Goal: Transaction & Acquisition: Purchase product/service

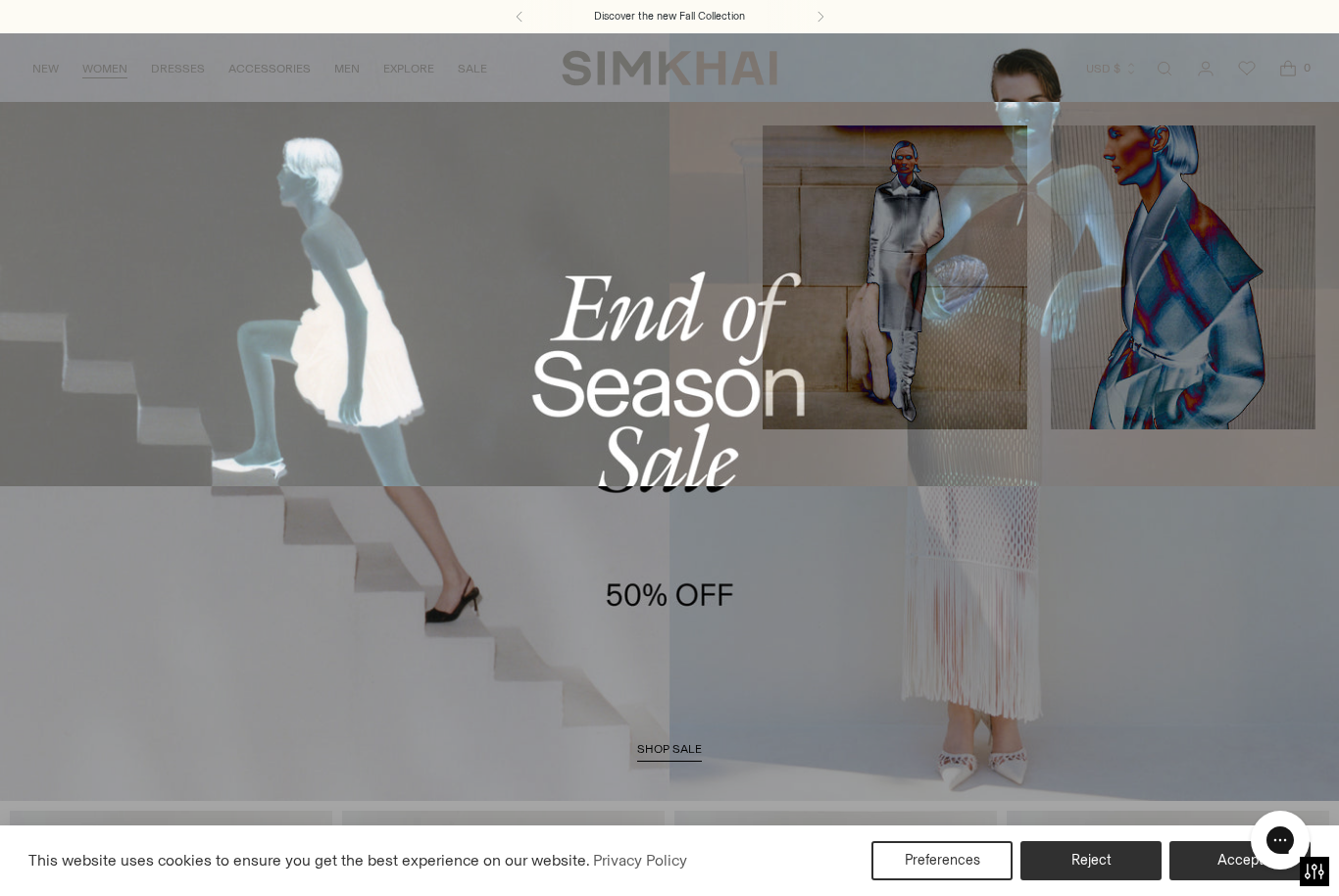
click at [211, 153] on link "All Clothing" at bounding box center [251, 155] width 85 height 14
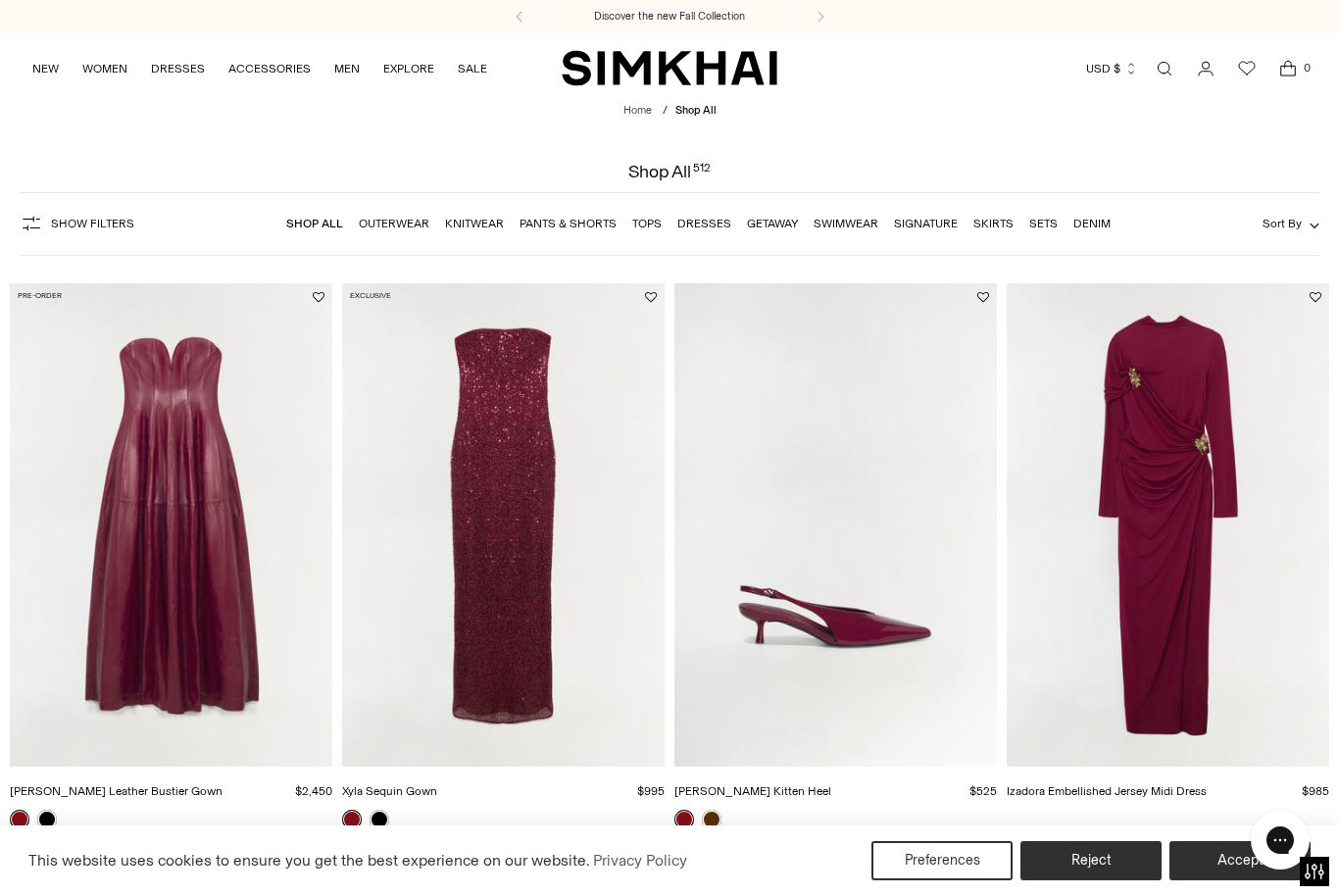
click at [1249, 863] on div "Chat with us" at bounding box center [1281, 841] width 79 height 73
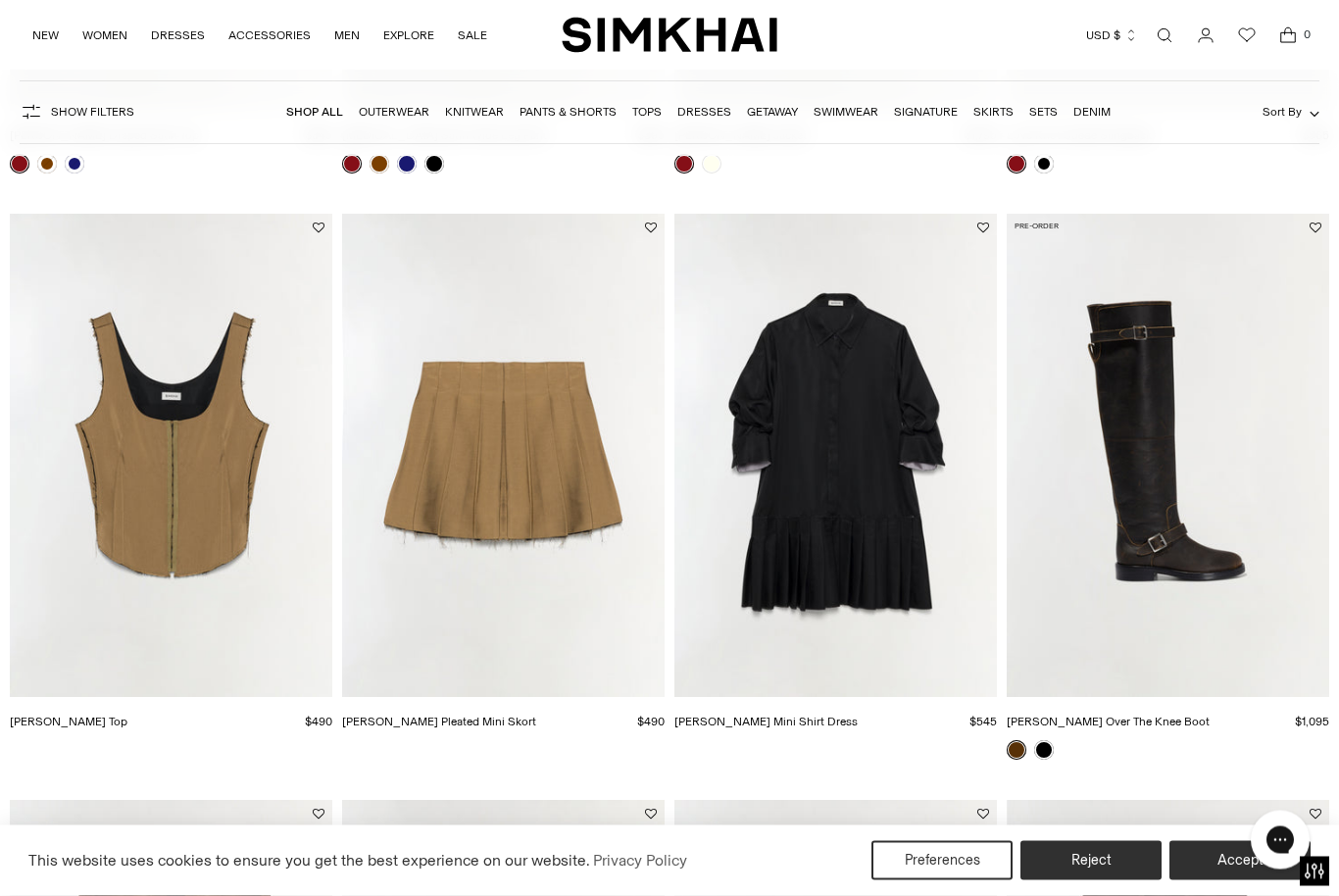
scroll to position [1244, 0]
click at [230, 428] on img "Carly Bustier Top" at bounding box center [171, 456] width 323 height 484
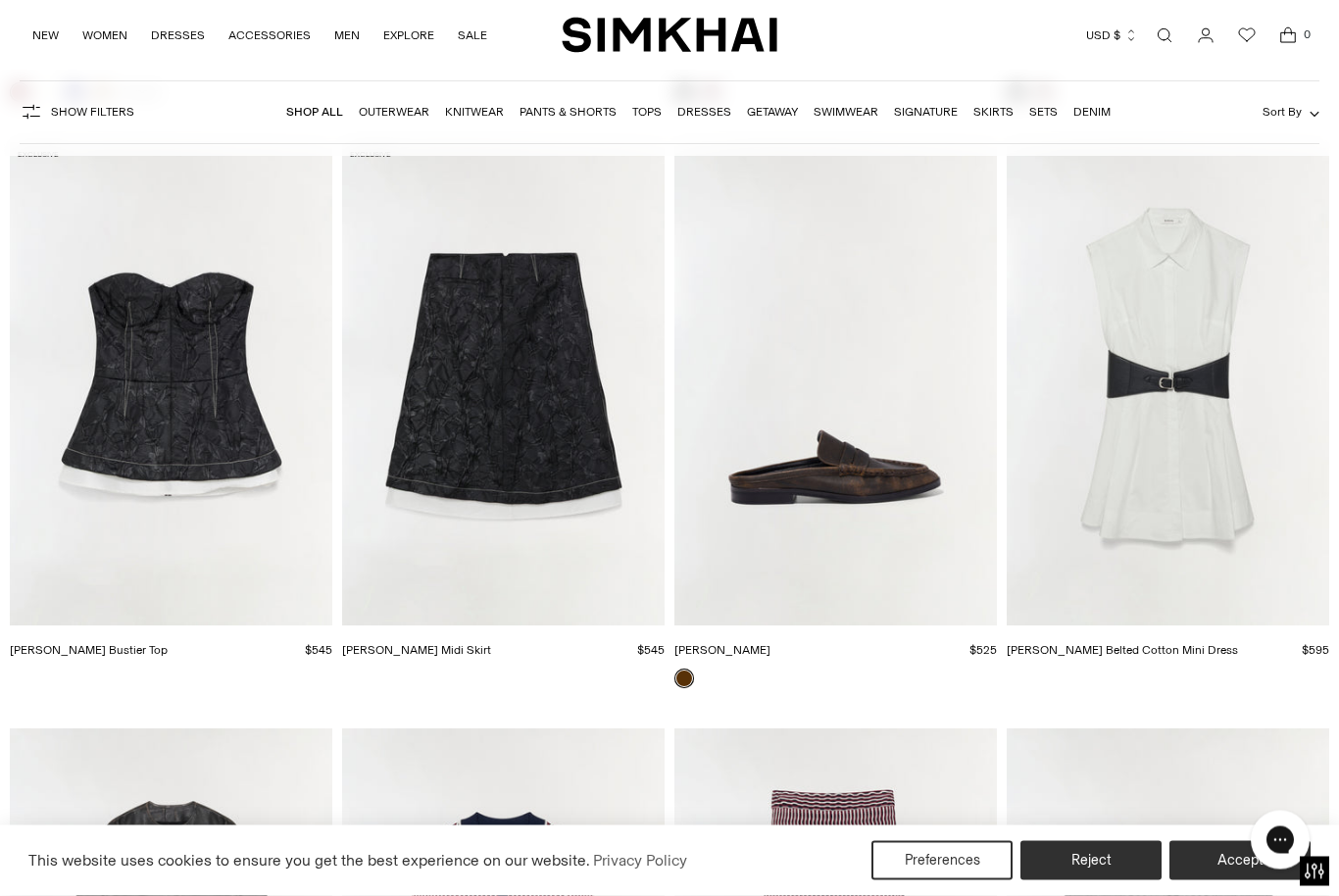
scroll to position [6039, 0]
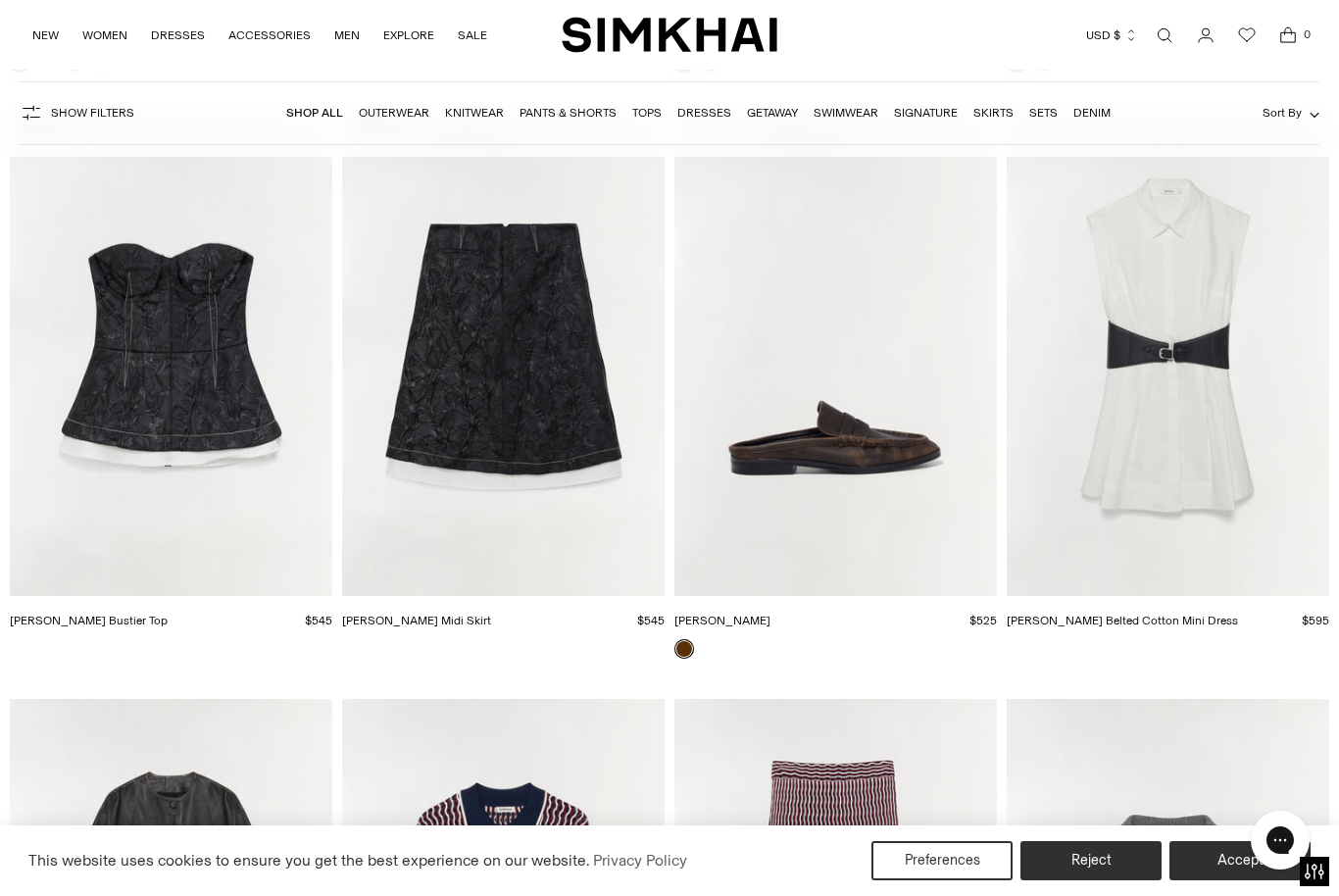
click at [469, 426] on img "Vionna Jacquard Midi Skirt" at bounding box center [504, 355] width 323 height 484
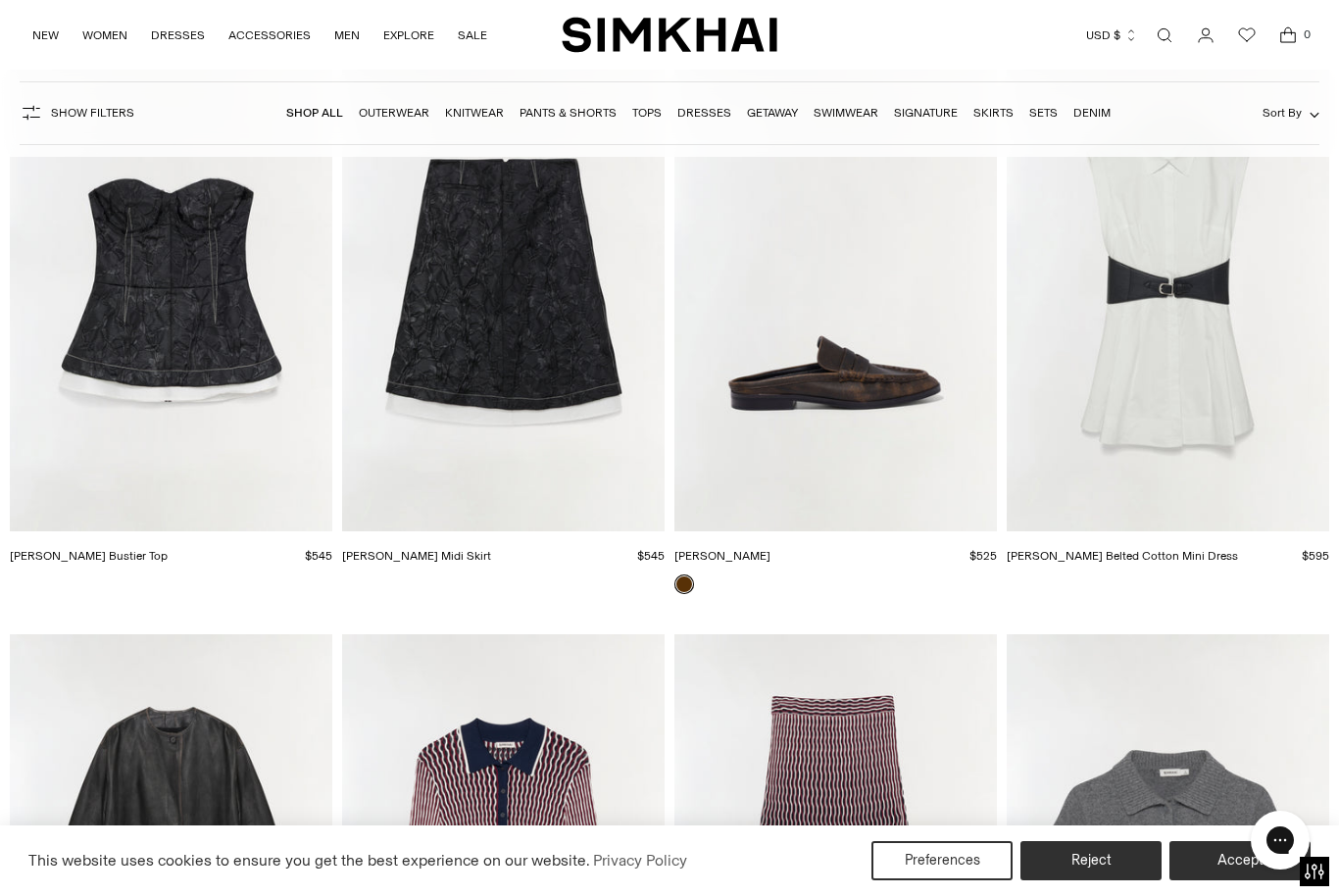
scroll to position [6042, 0]
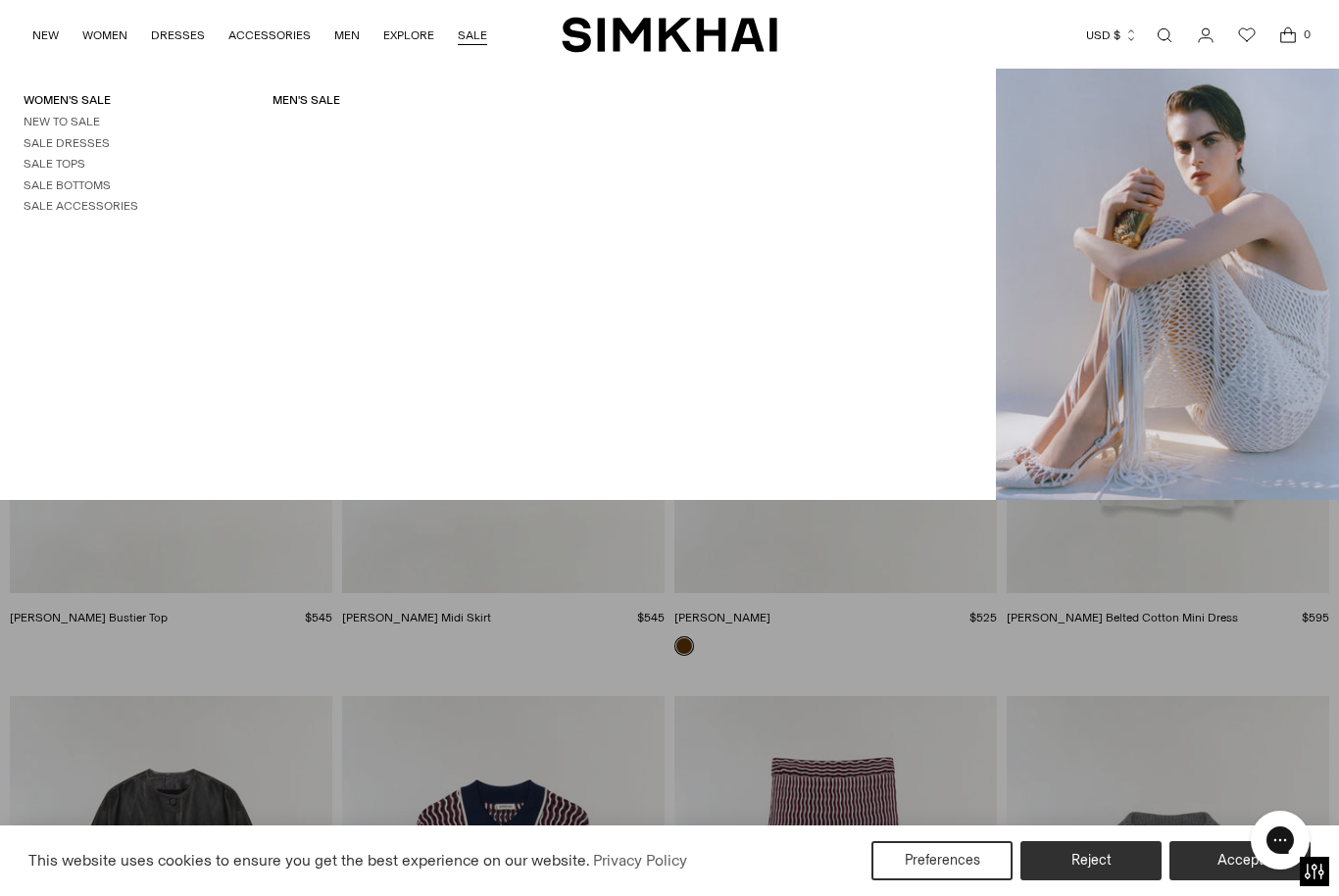
click at [48, 101] on link "Women's Sale" at bounding box center [67, 100] width 88 height 14
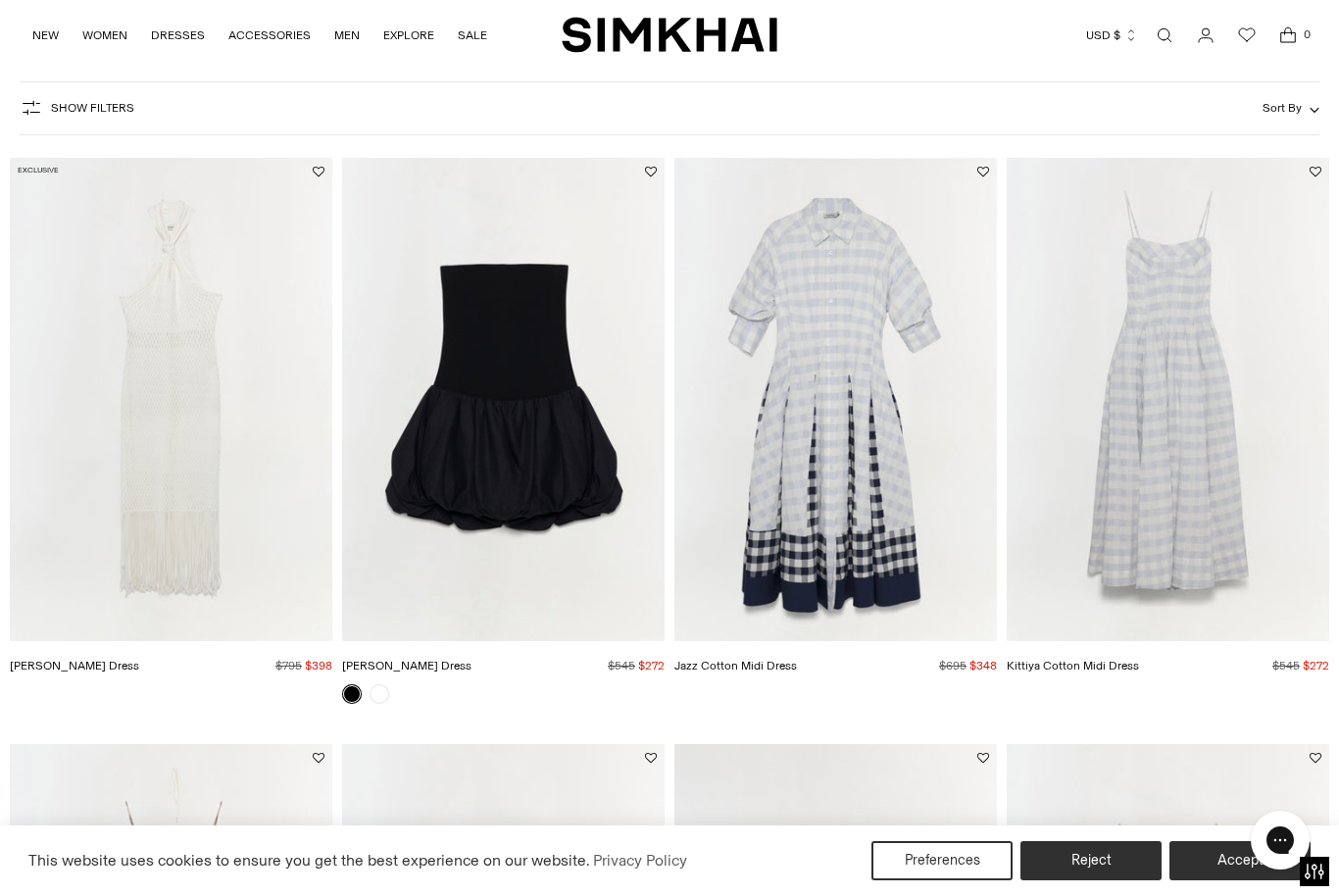
scroll to position [126, 0]
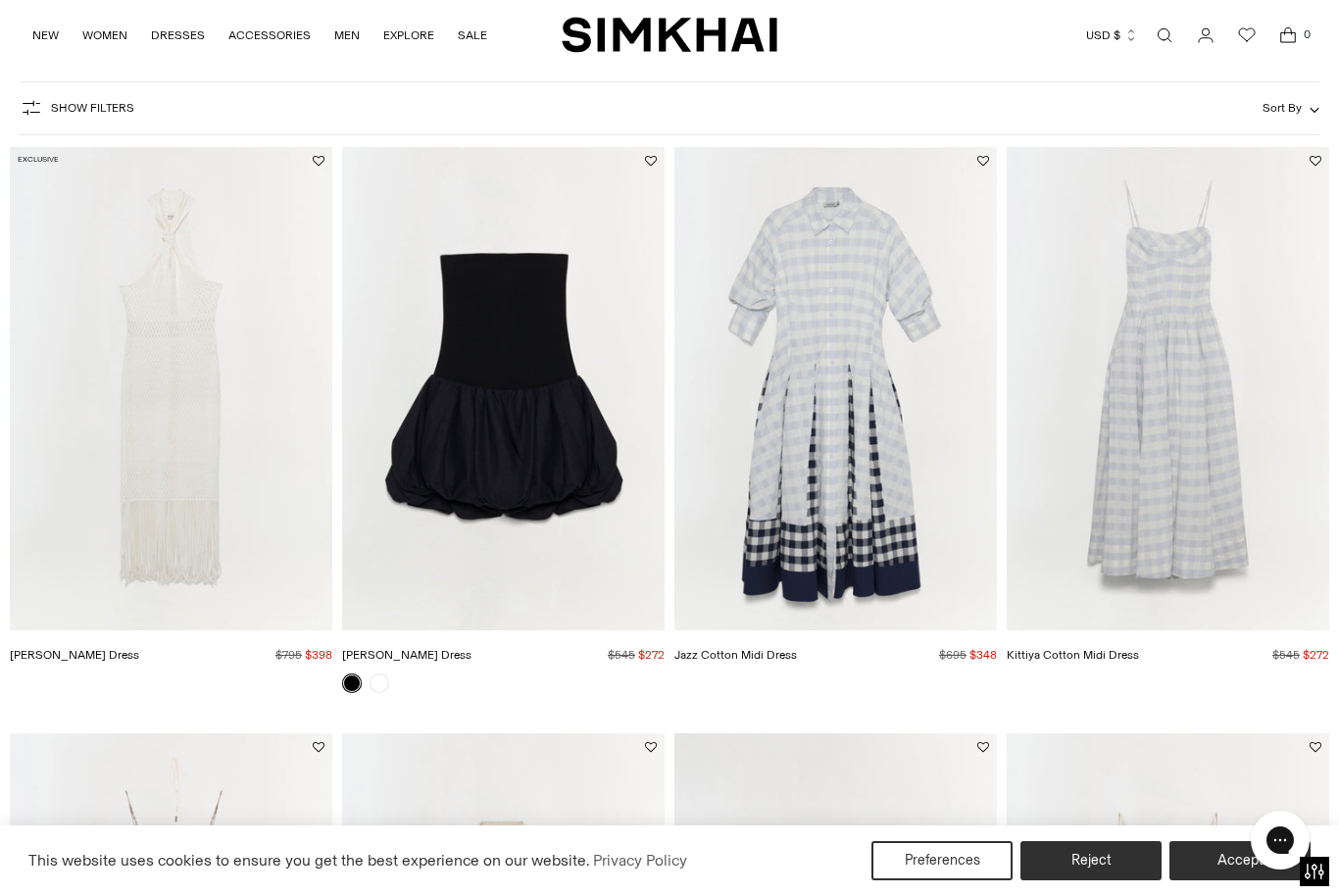
click at [471, 491] on img "Pollie Dress" at bounding box center [504, 389] width 323 height 484
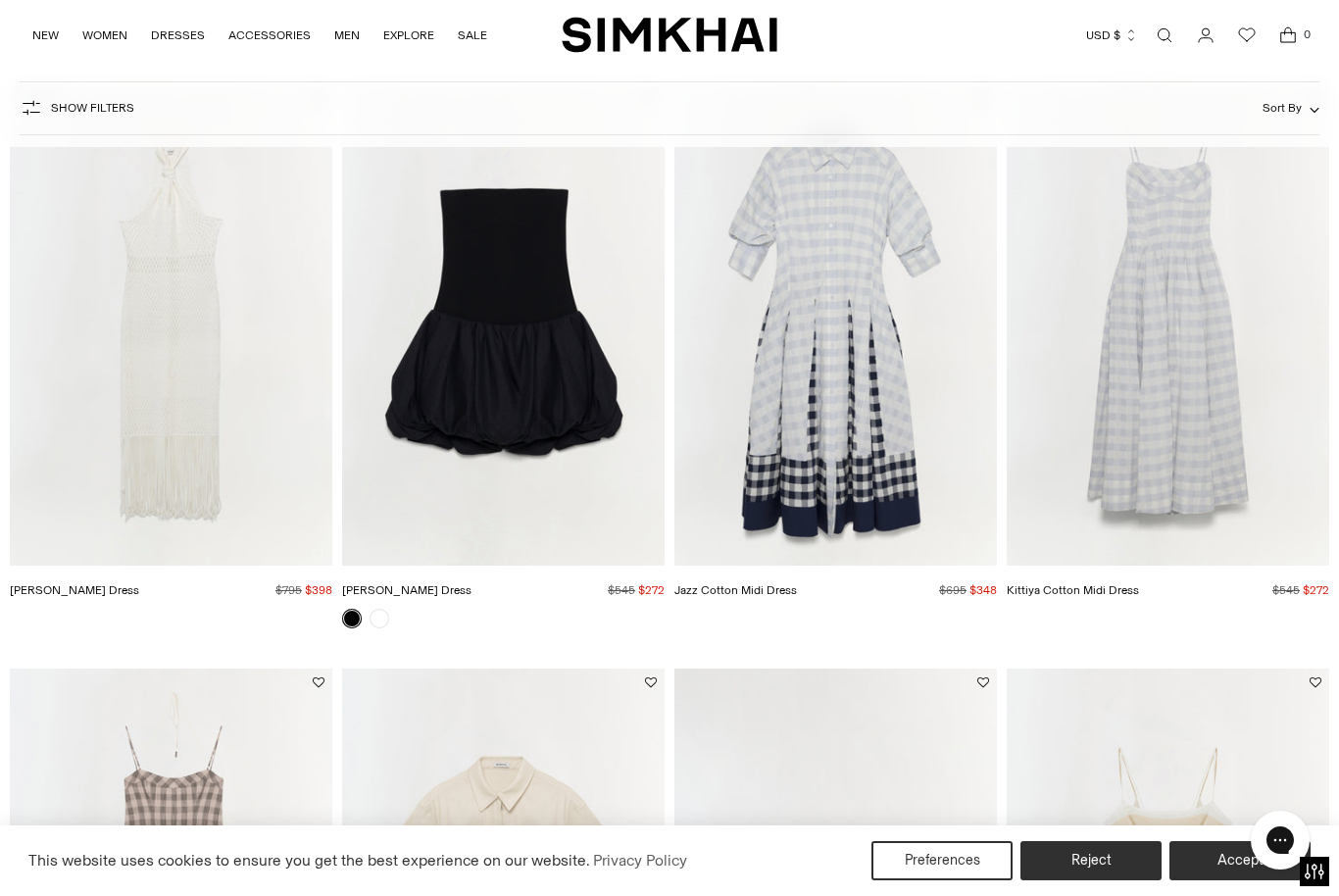
click at [1222, 866] on button "Accept" at bounding box center [1240, 861] width 141 height 39
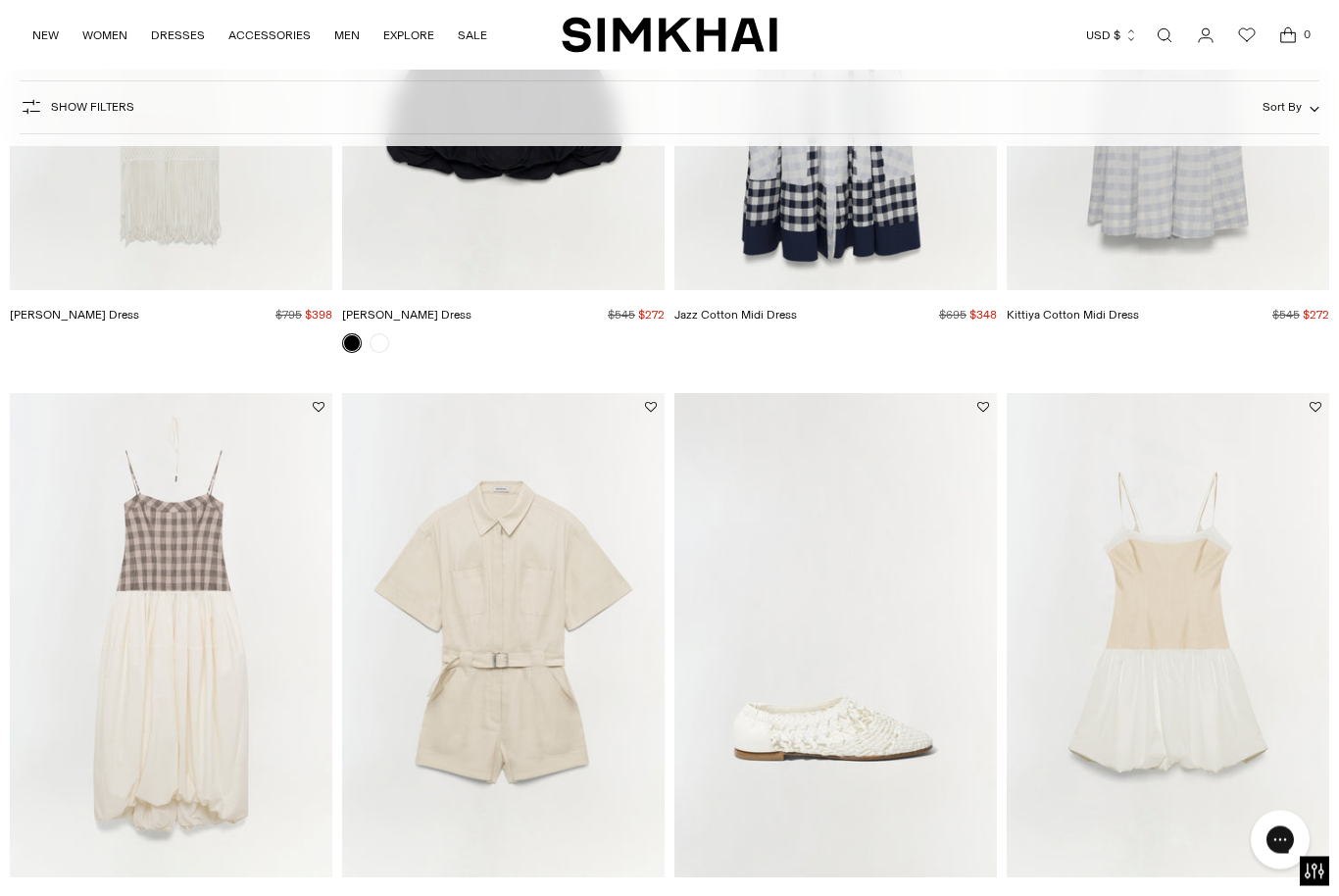
scroll to position [476, 0]
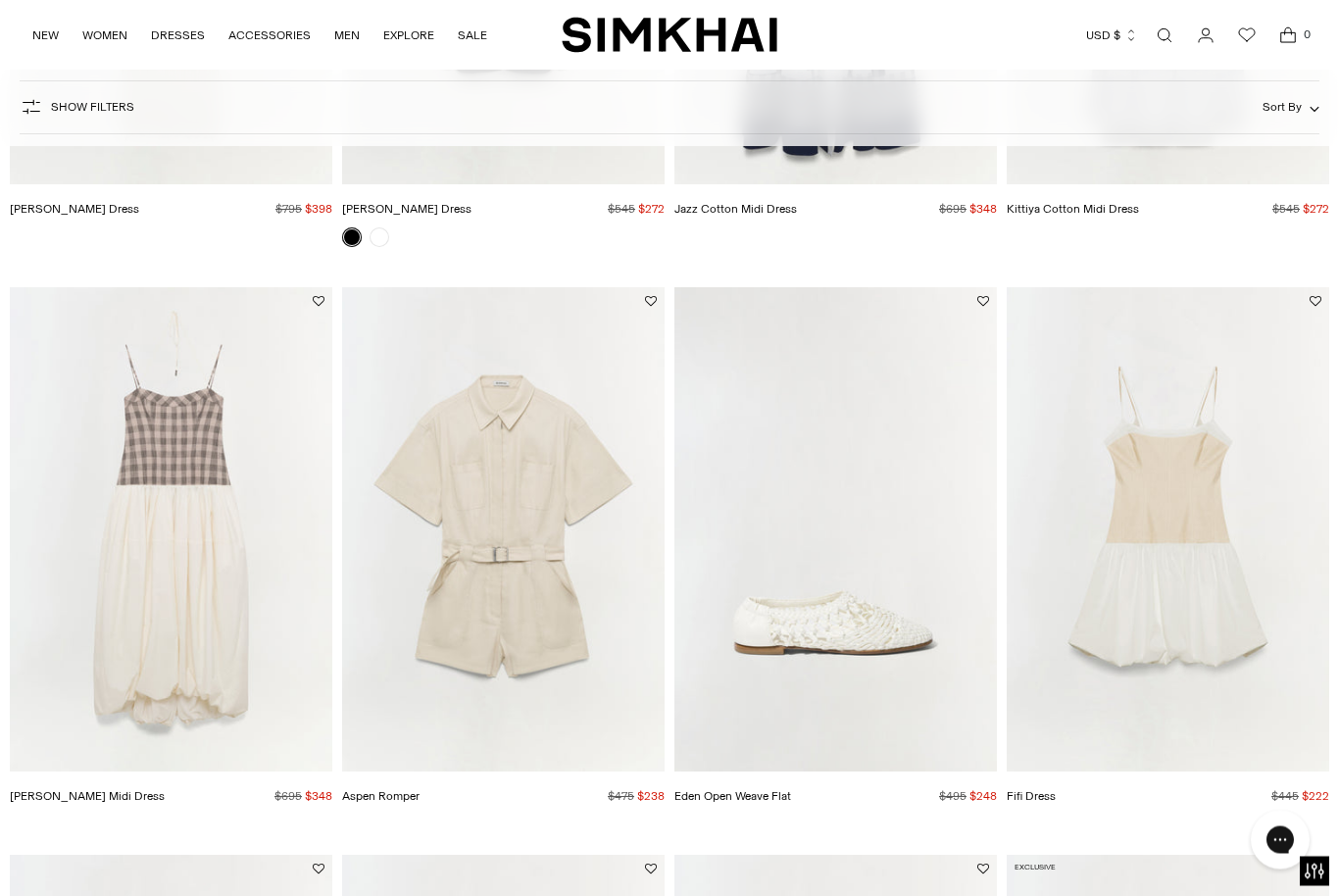
click at [111, 645] on img "Pfeiffer Midi Dress" at bounding box center [171, 531] width 323 height 484
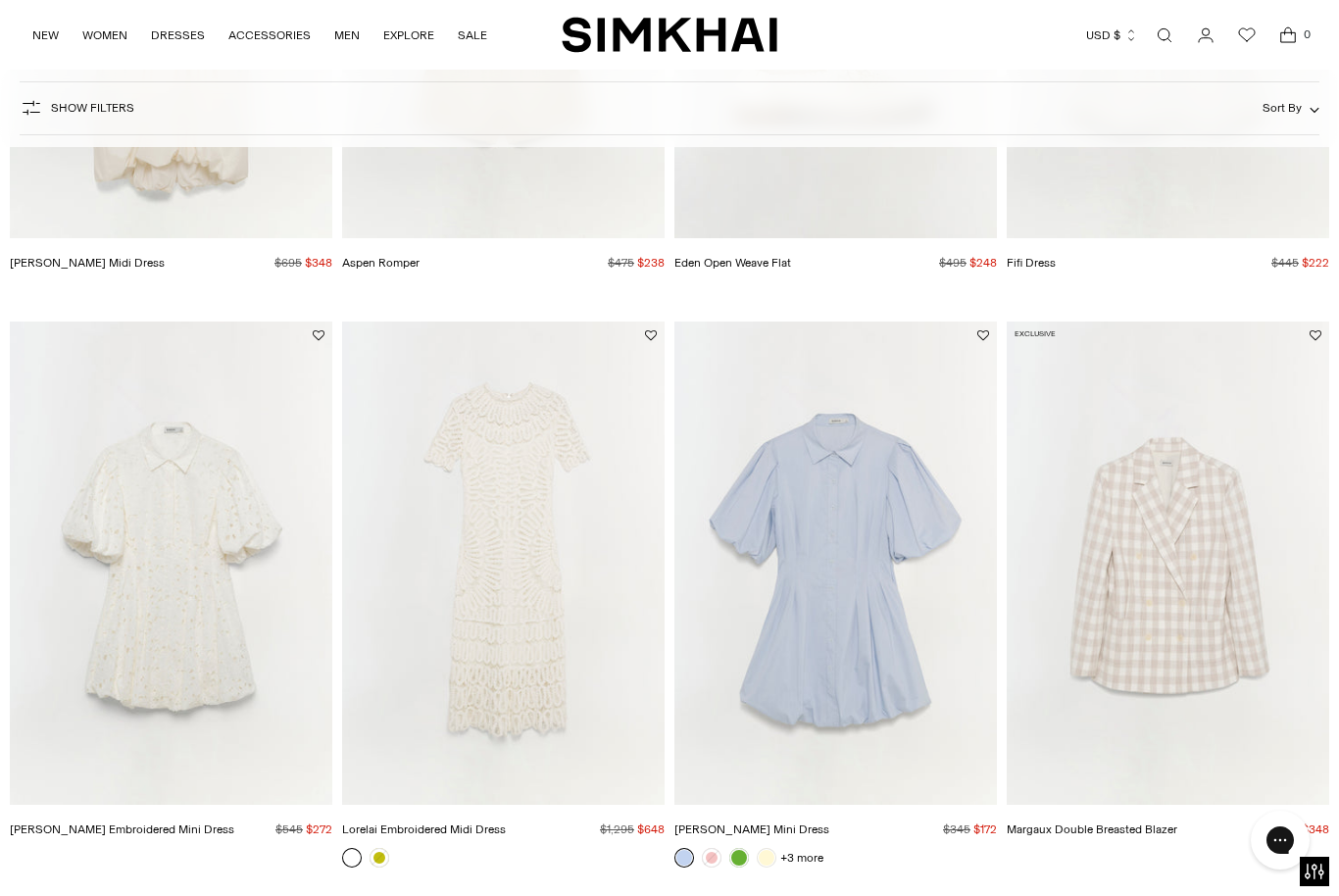
scroll to position [1126, 0]
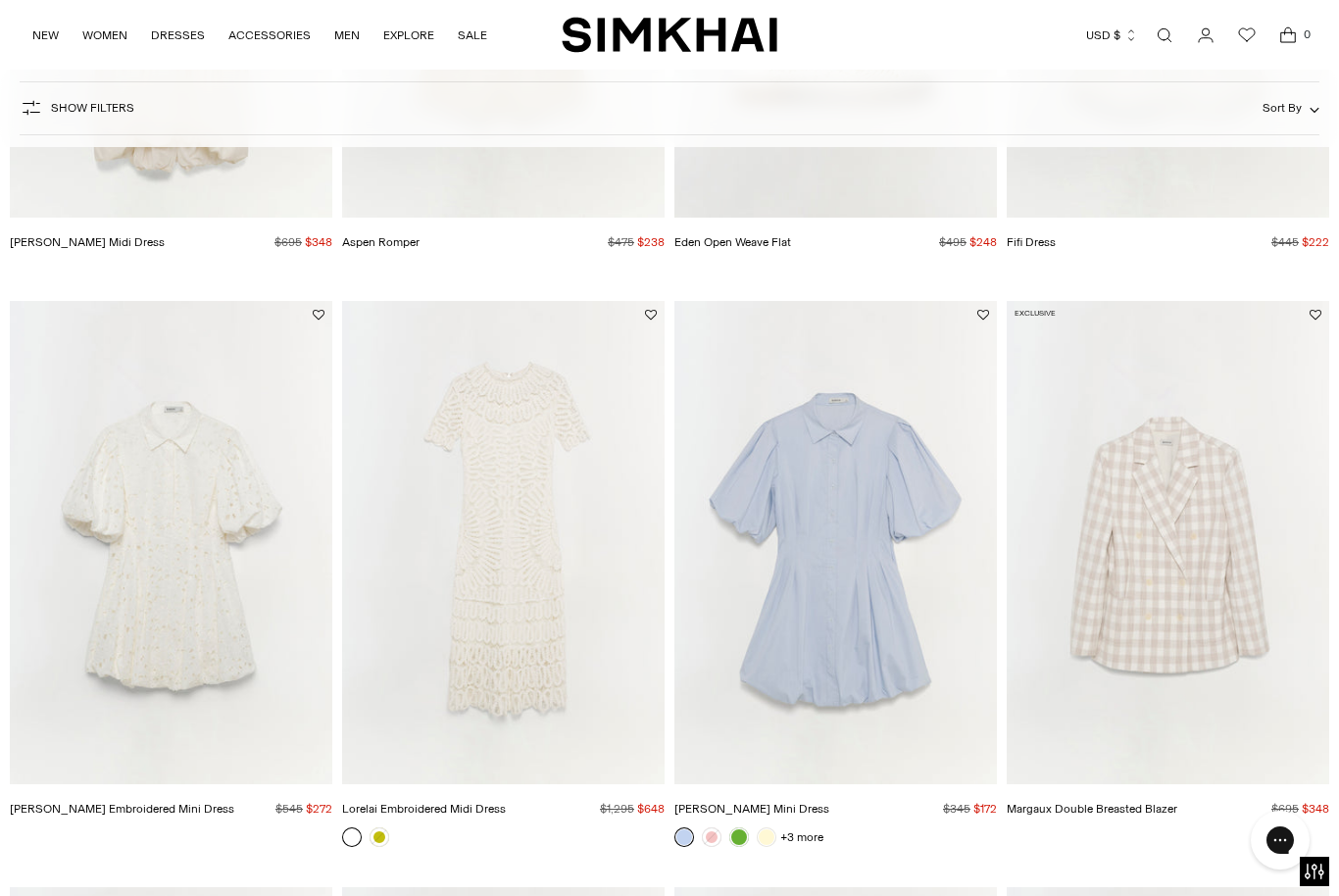
click at [769, 843] on link at bounding box center [767, 837] width 20 height 20
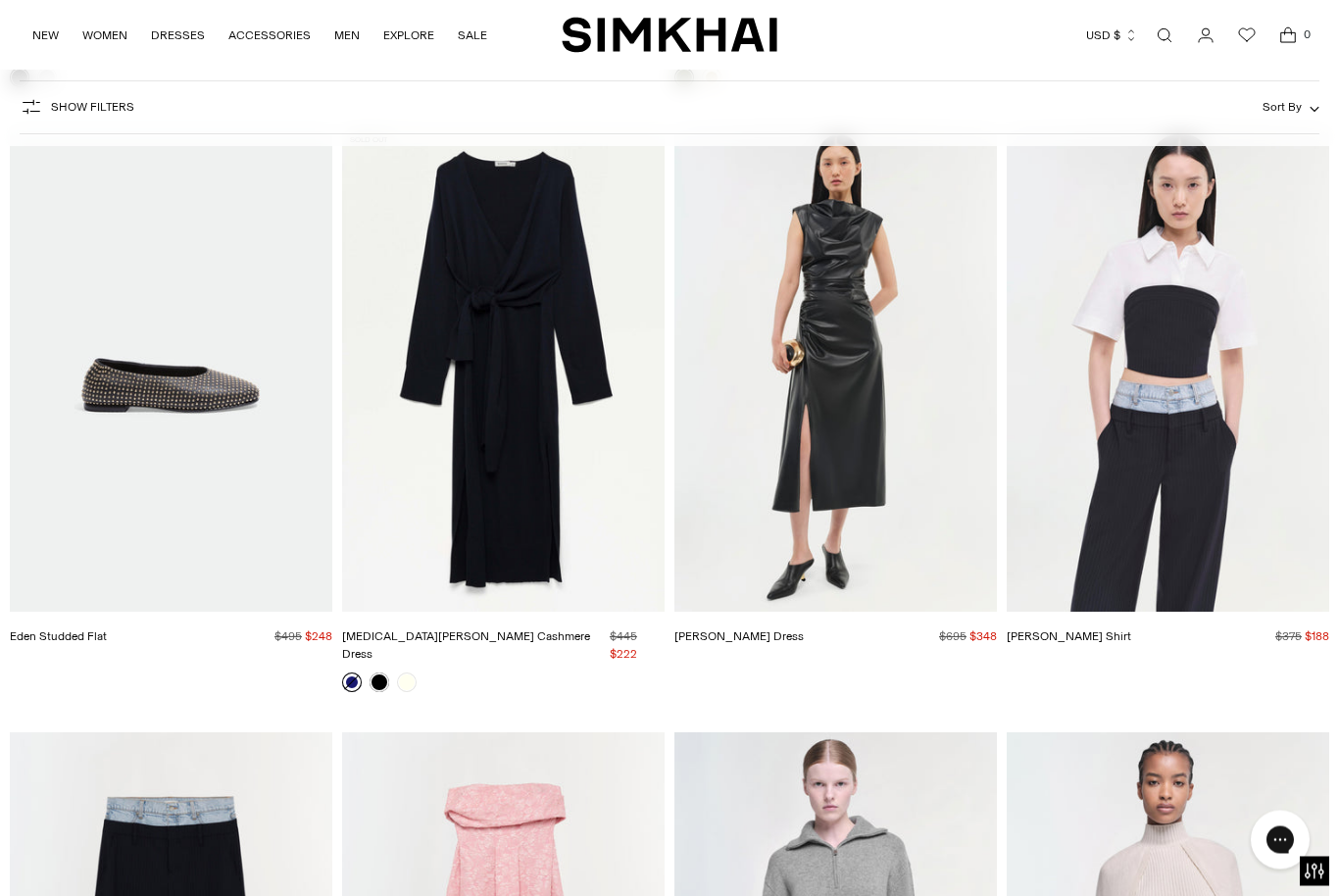
scroll to position [32185, 0]
click at [1257, 510] on img "Granger Shirt" at bounding box center [1169, 368] width 323 height 484
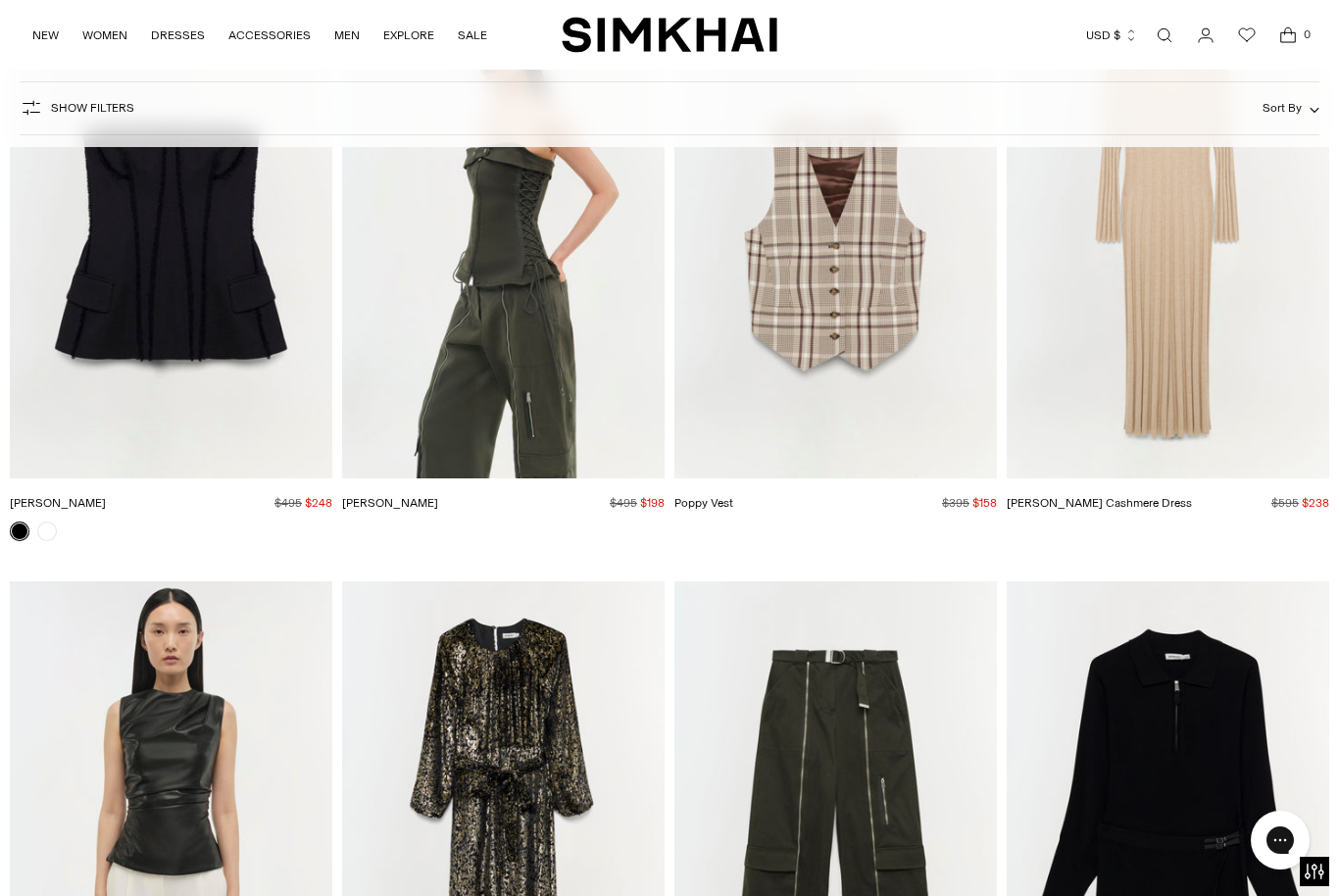
scroll to position [38676, 0]
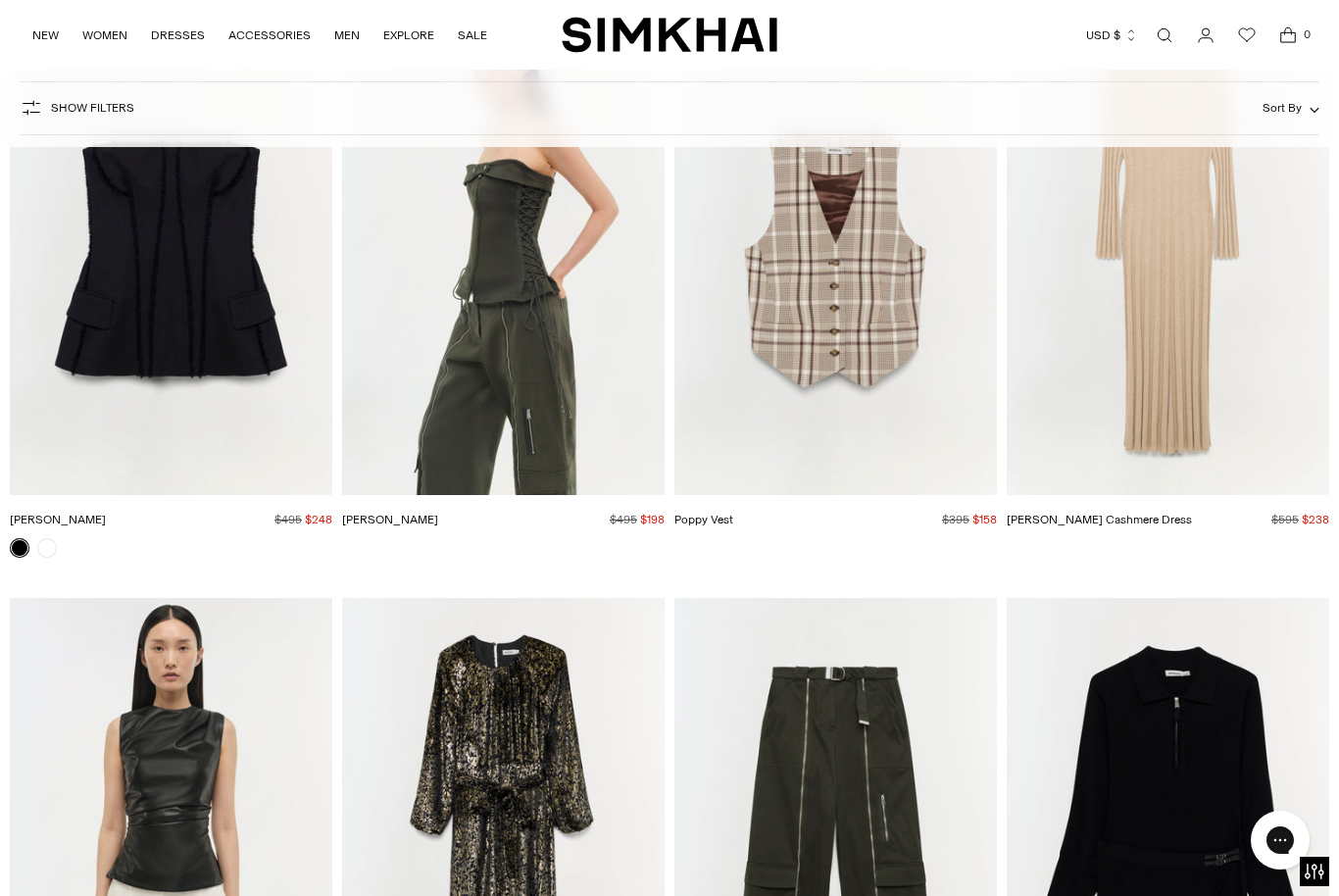
click at [515, 287] on img "Sasha Bustier" at bounding box center [504, 254] width 323 height 484
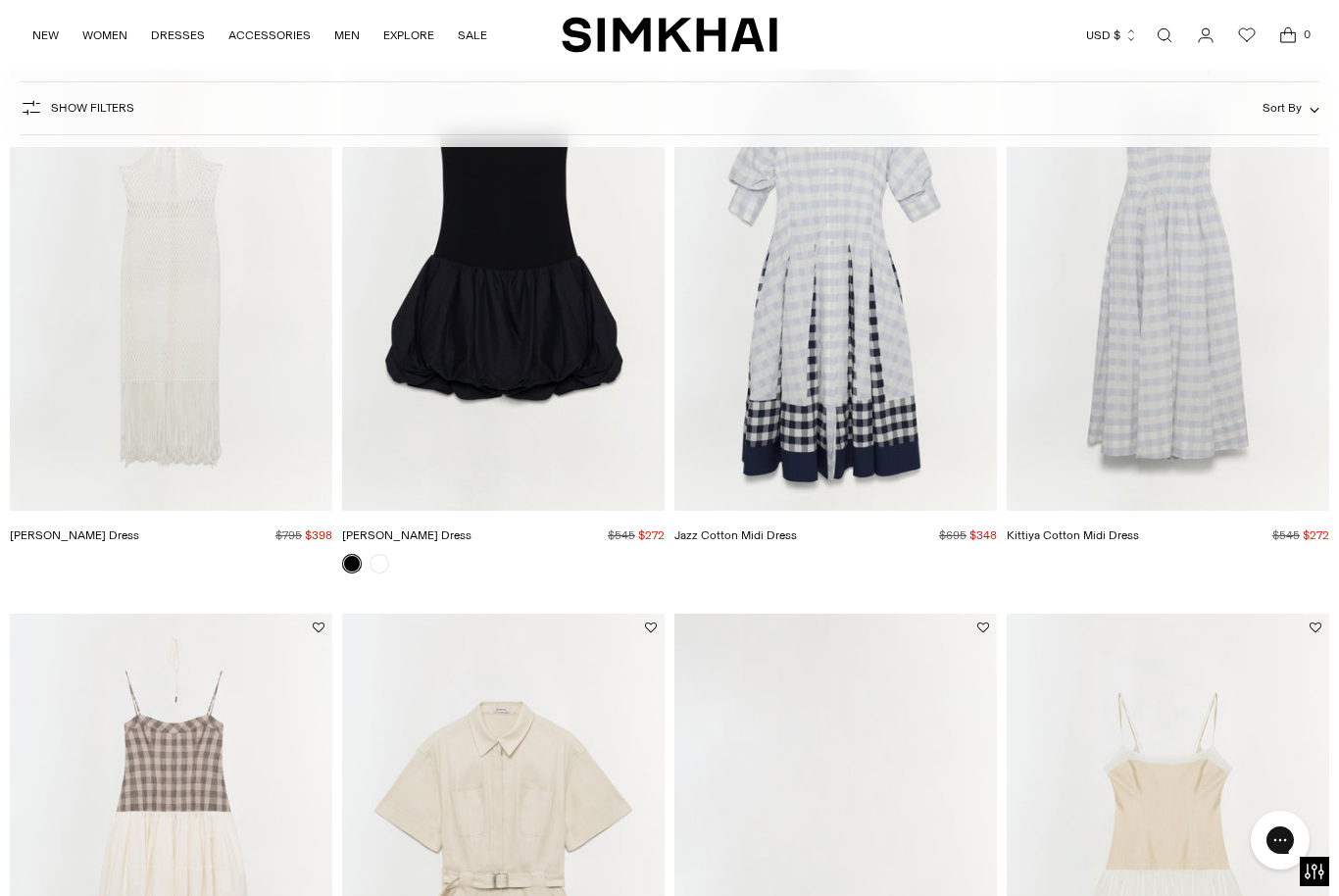
scroll to position [0, 0]
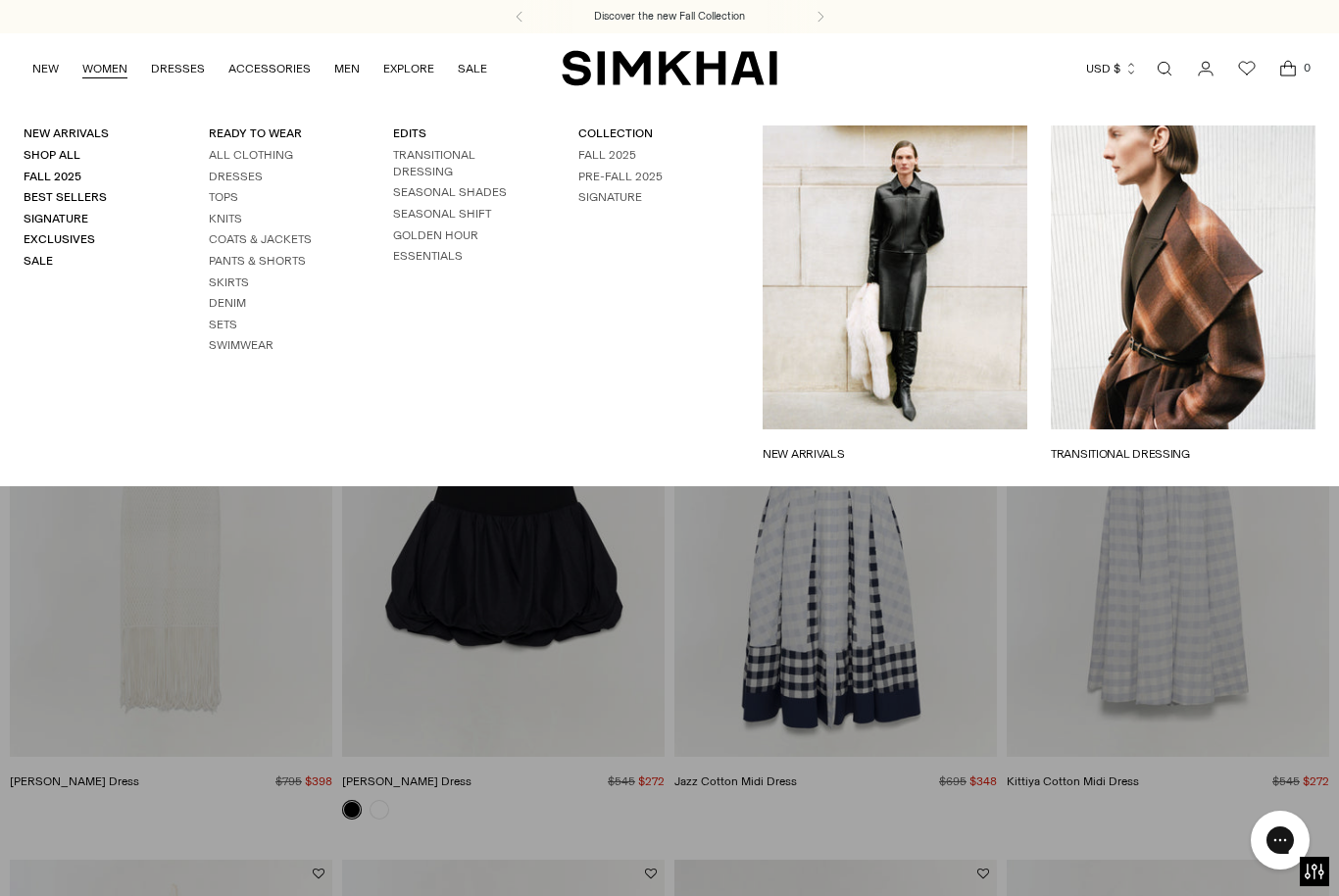
click at [209, 152] on link "All Clothing" at bounding box center [251, 155] width 85 height 14
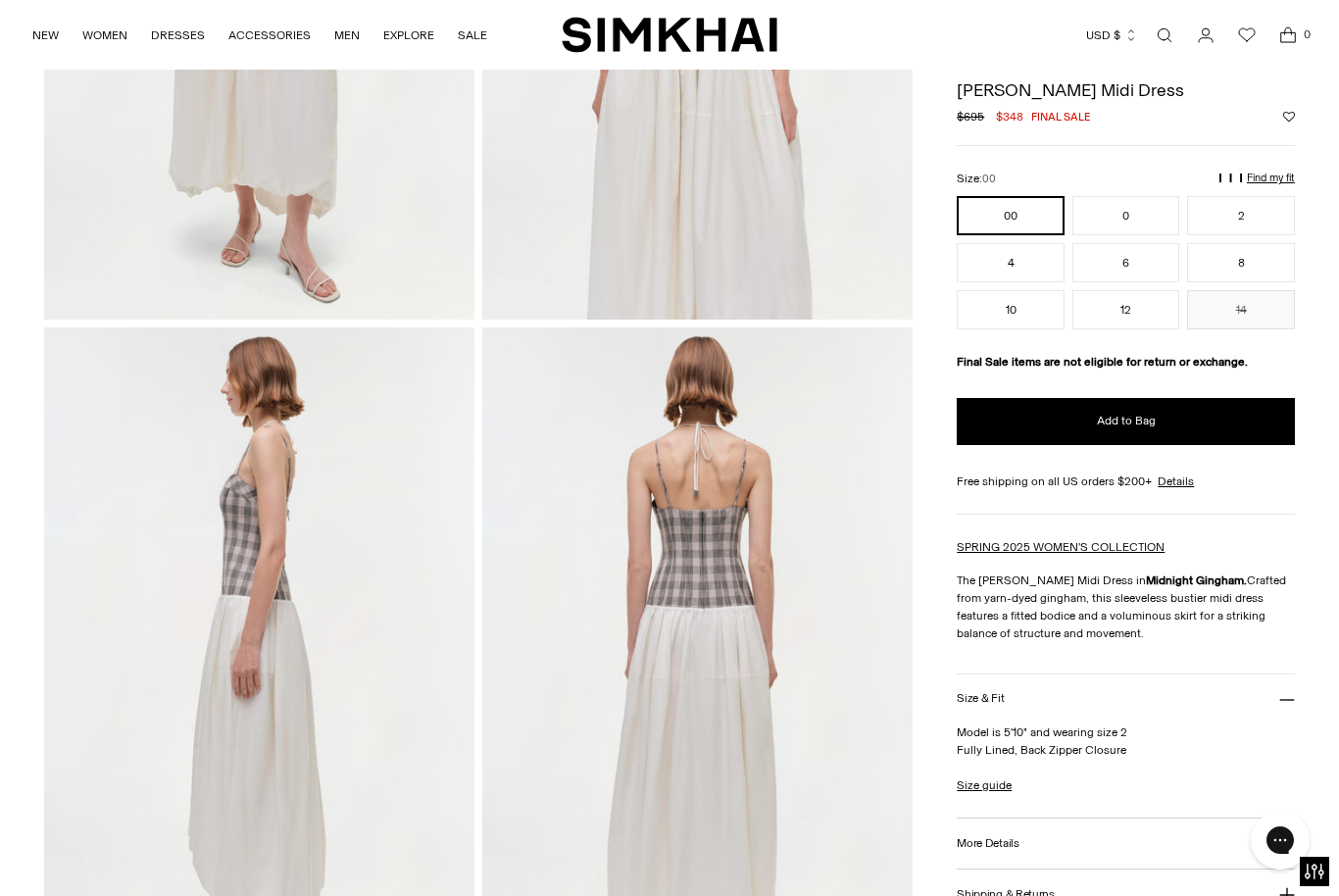
scroll to position [443, 0]
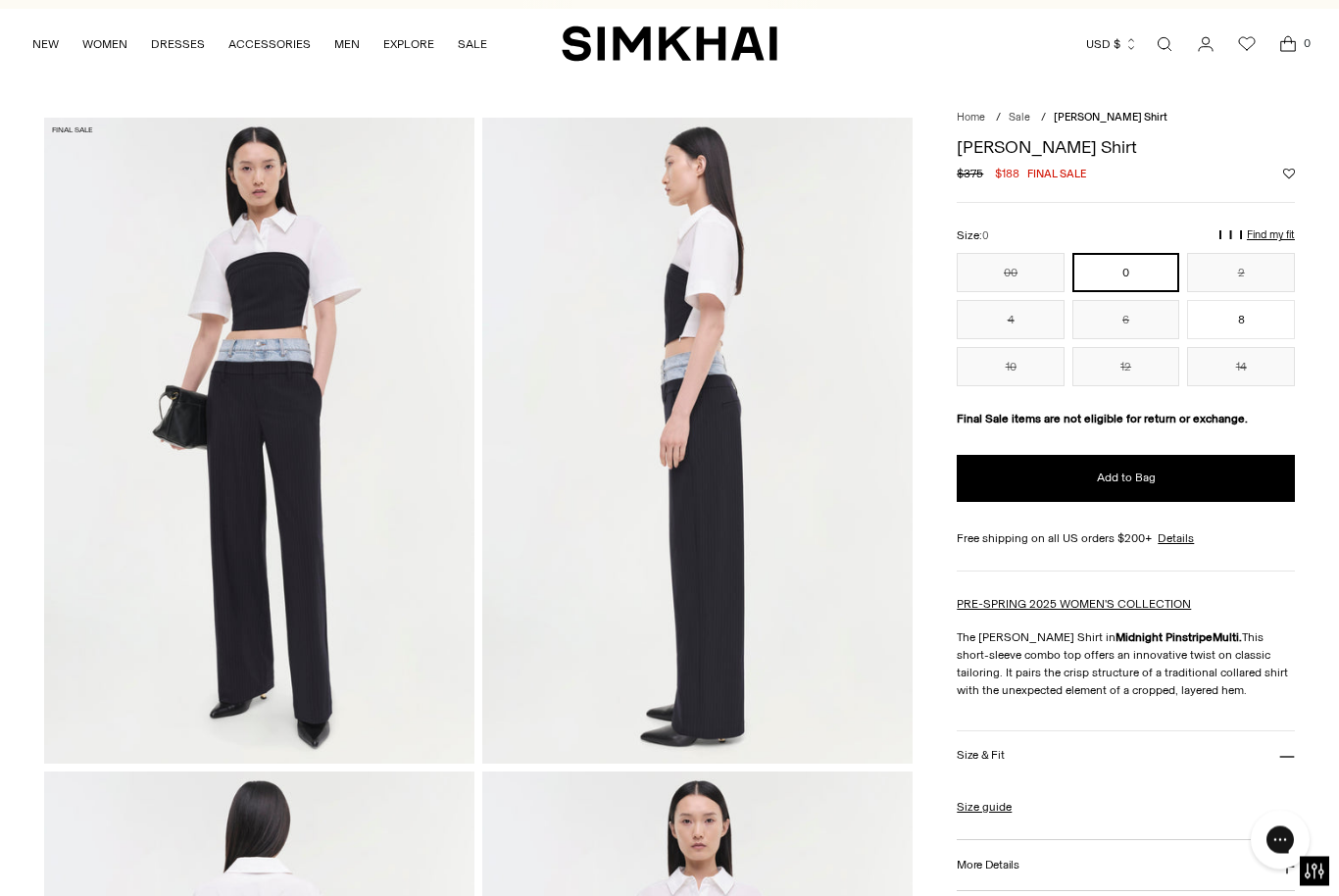
scroll to position [22, 0]
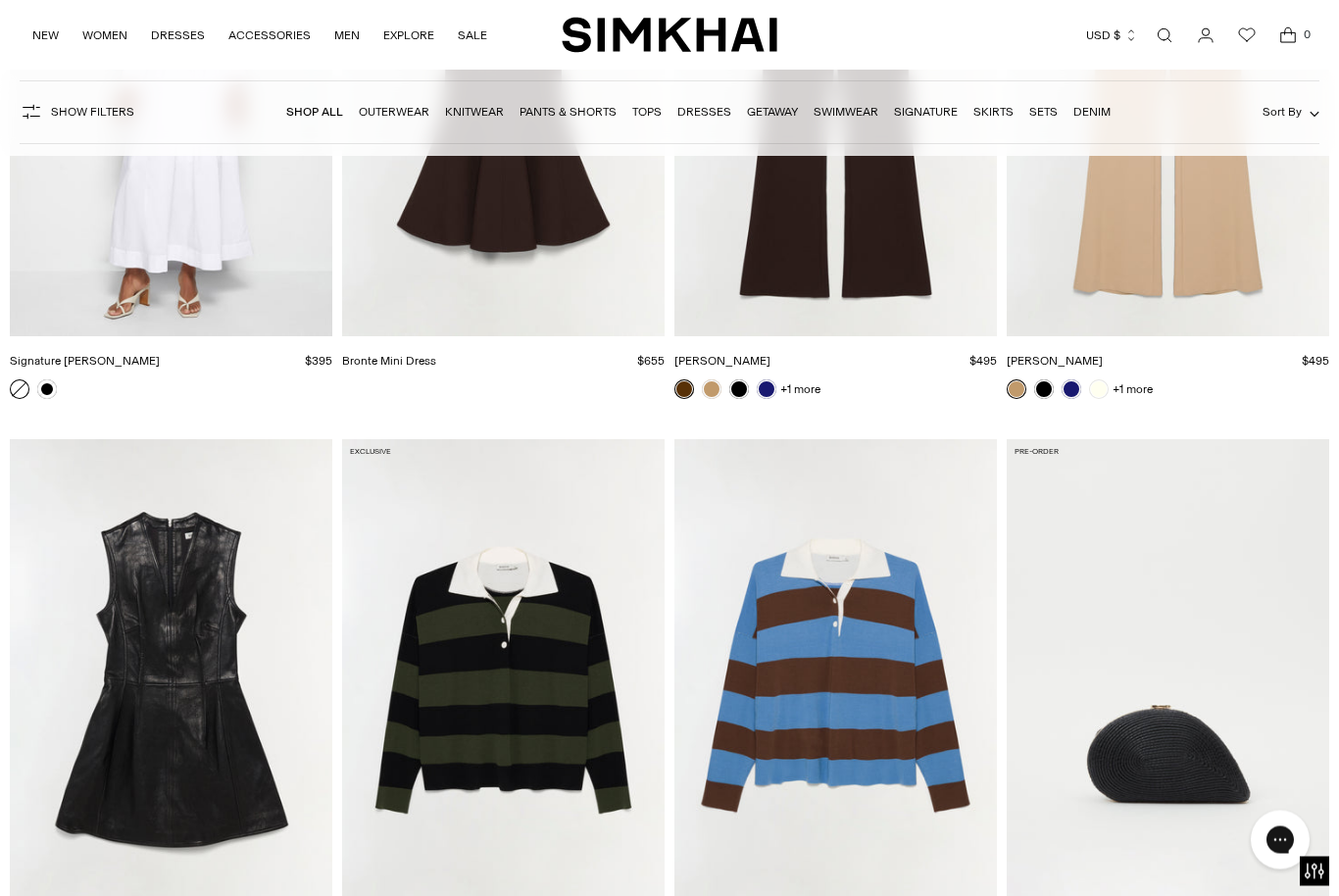
scroll to position [71301, 0]
click at [890, 717] on img "Carson Knit Rugby Polo" at bounding box center [836, 681] width 323 height 484
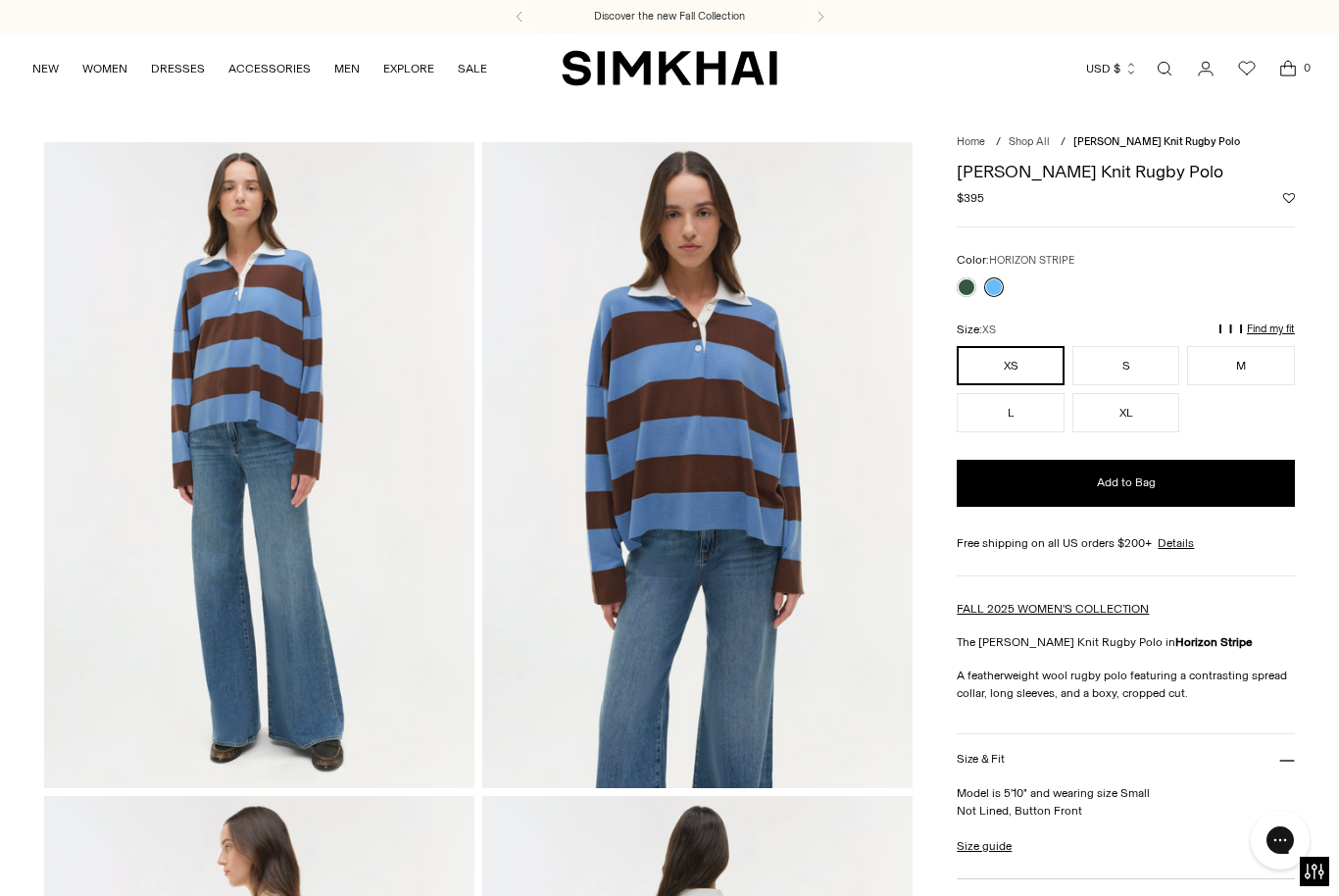
click at [965, 271] on div "Color: HORIZON STRIPE" at bounding box center [1126, 274] width 339 height 46
click at [975, 289] on link at bounding box center [967, 288] width 20 height 20
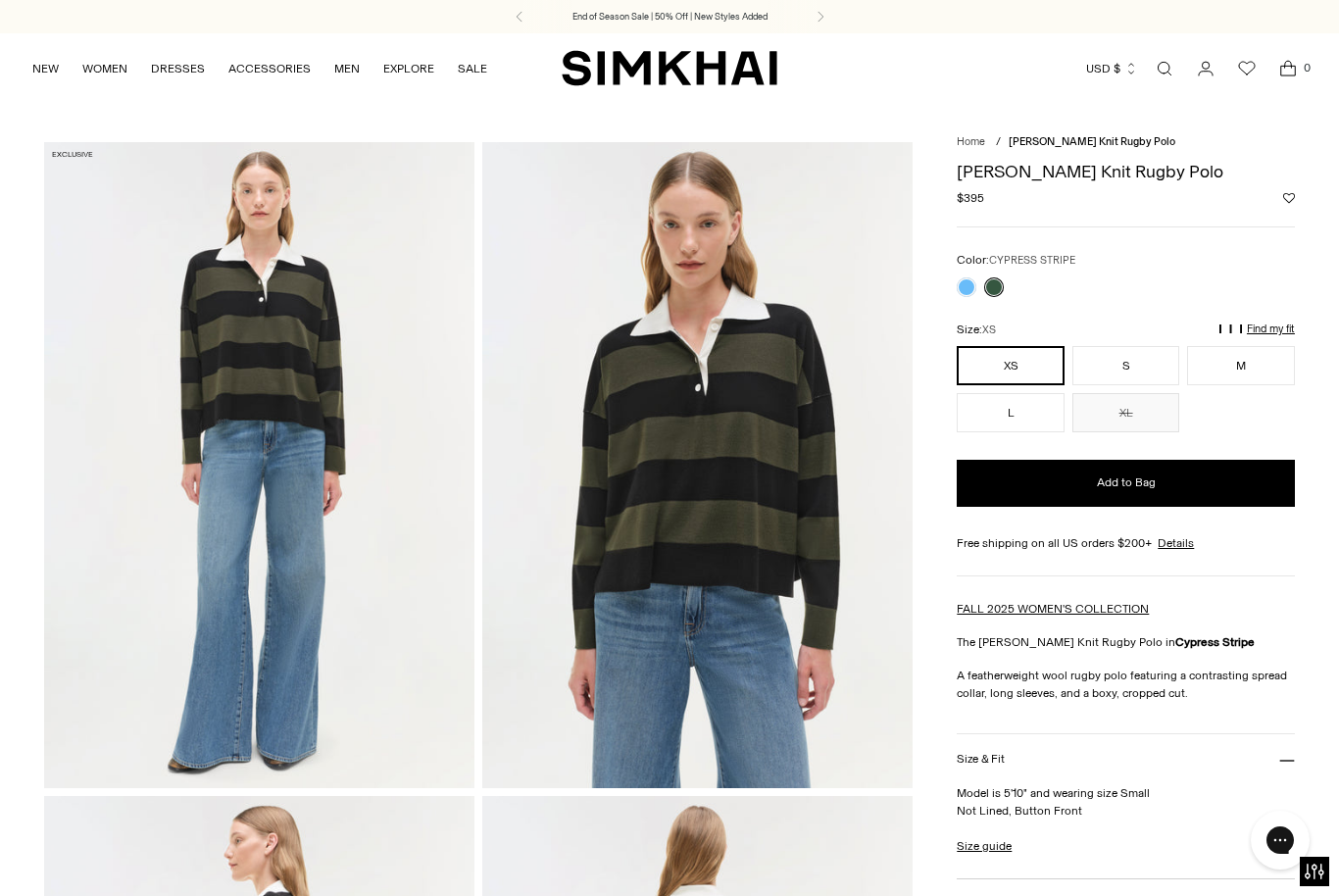
click at [966, 290] on link at bounding box center [967, 288] width 20 height 20
